Goal: Task Accomplishment & Management: Manage account settings

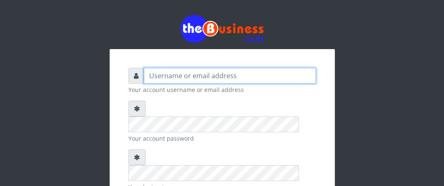
type input "Boboyen"
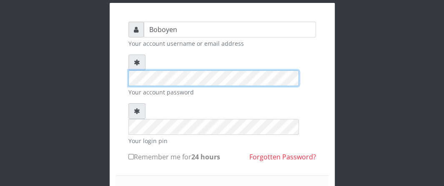
scroll to position [83, 0]
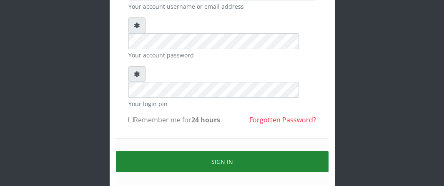
click at [265, 151] on button "Sign in" at bounding box center [222, 161] width 213 height 21
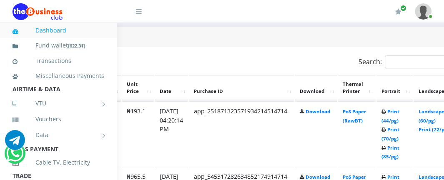
scroll to position [417, 150]
